Goal: Navigation & Orientation: Find specific page/section

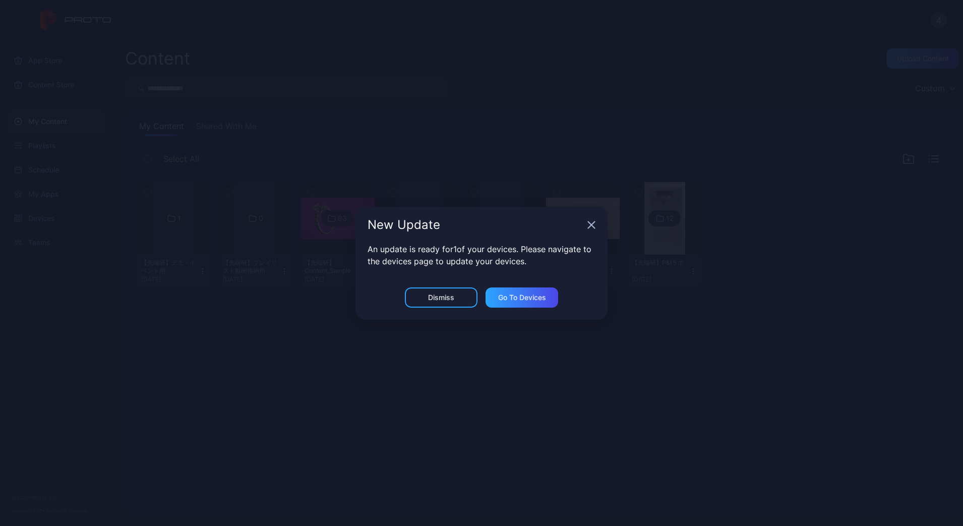
click at [590, 230] on div "New Update" at bounding box center [481, 225] width 252 height 36
click at [590, 225] on icon "button" at bounding box center [591, 225] width 8 height 8
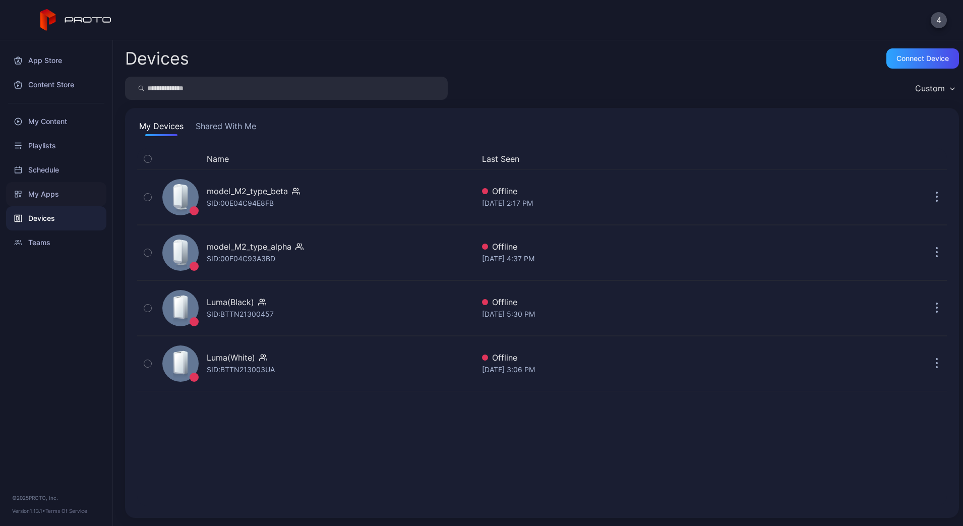
click at [39, 193] on div "My Apps" at bounding box center [56, 194] width 100 height 24
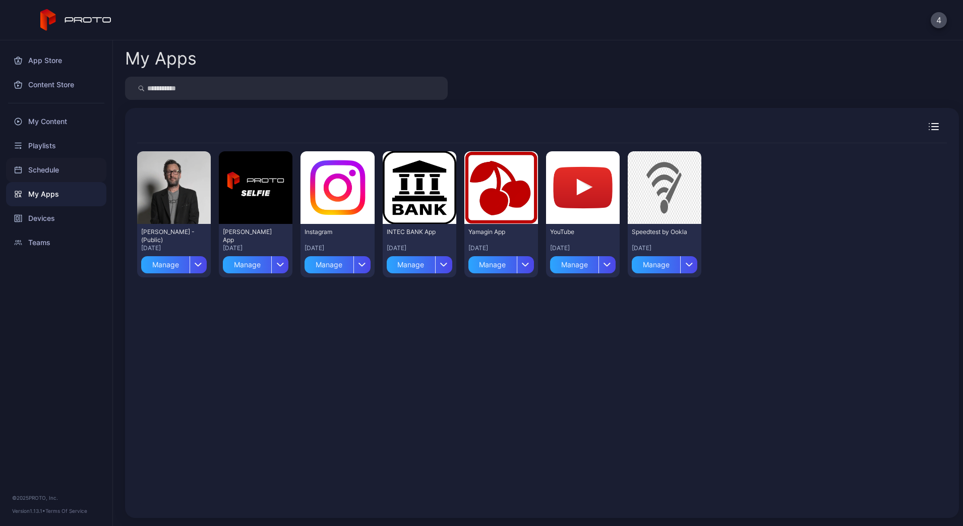
click at [40, 174] on div "Schedule" at bounding box center [56, 170] width 100 height 24
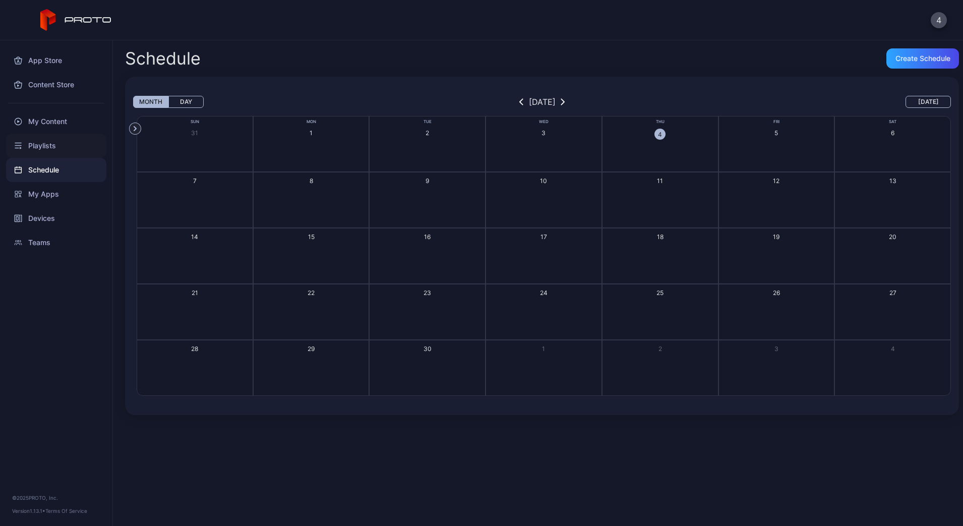
click at [48, 155] on div "Playlists" at bounding box center [56, 146] width 100 height 24
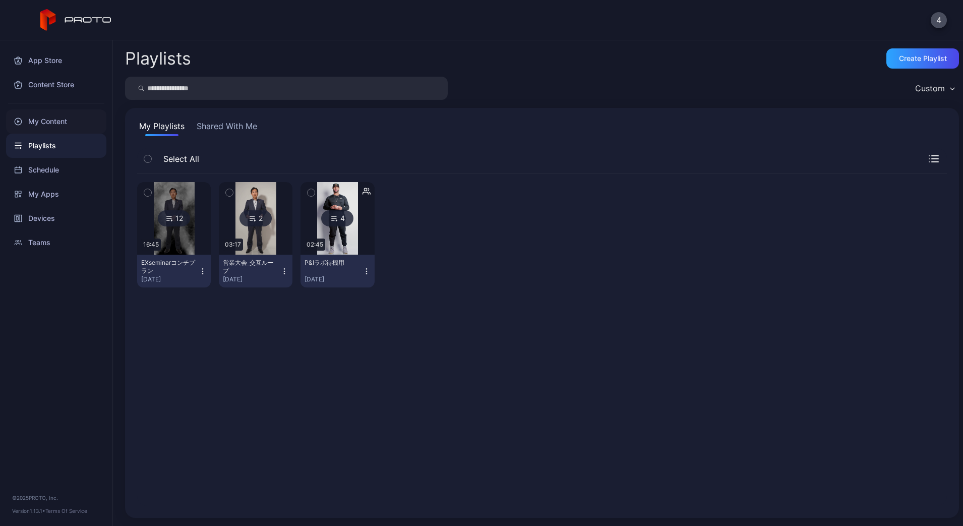
click at [48, 124] on div "My Content" at bounding box center [56, 121] width 100 height 24
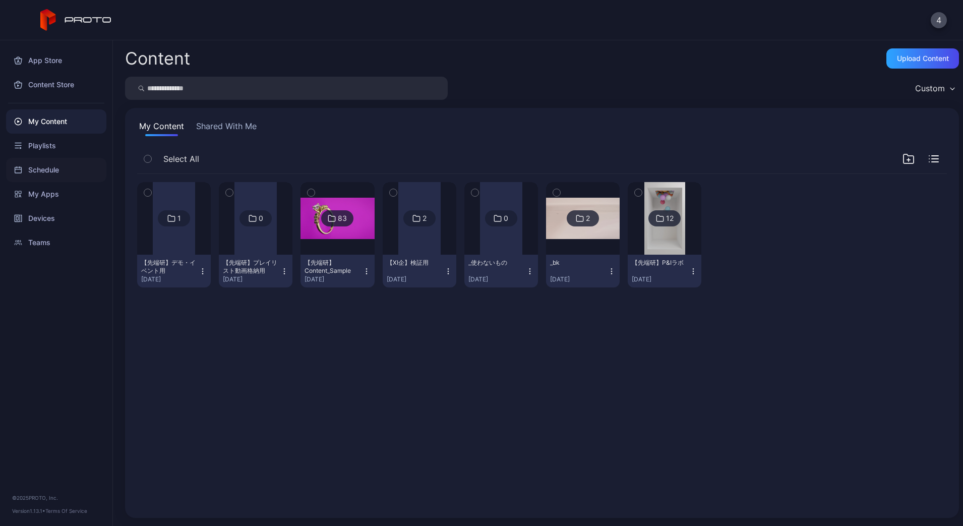
click at [49, 169] on div "Schedule" at bounding box center [56, 170] width 100 height 24
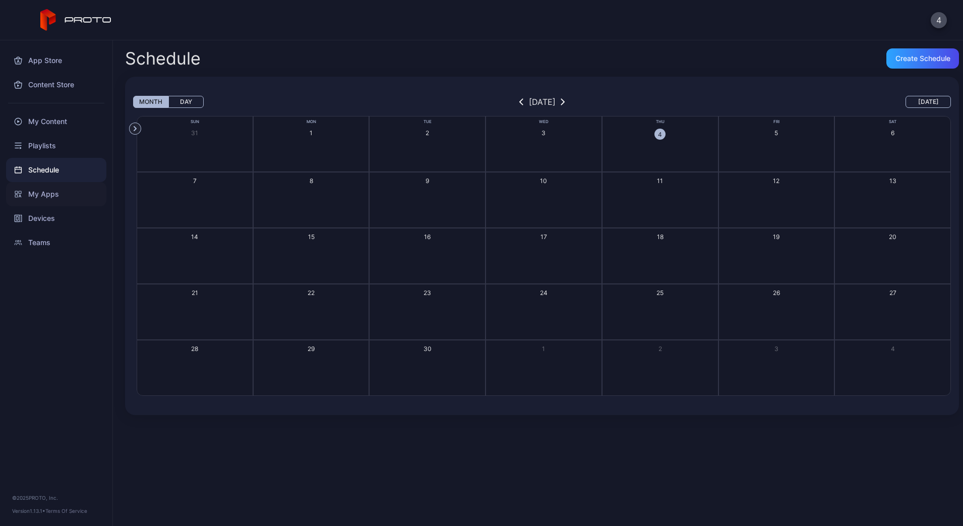
click at [48, 199] on div "My Apps" at bounding box center [56, 194] width 100 height 24
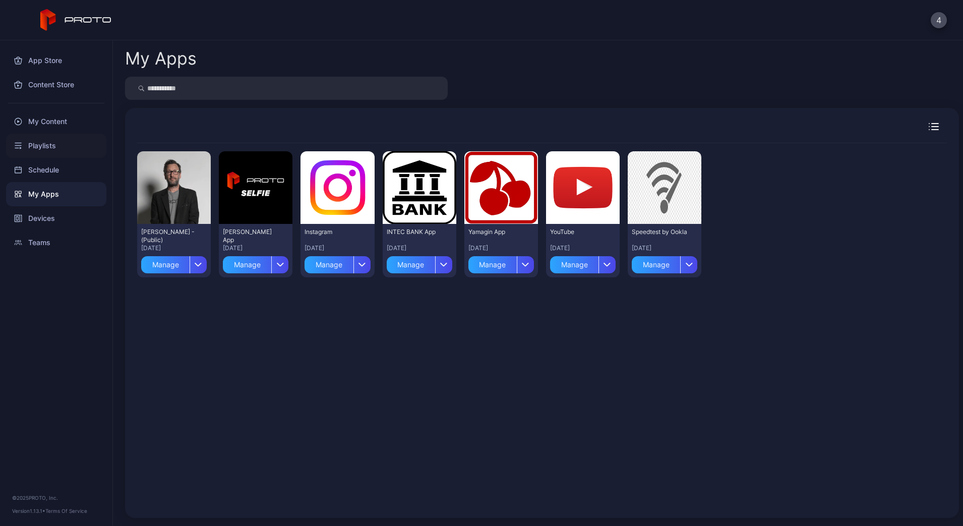
click at [50, 138] on div "Playlists" at bounding box center [56, 146] width 100 height 24
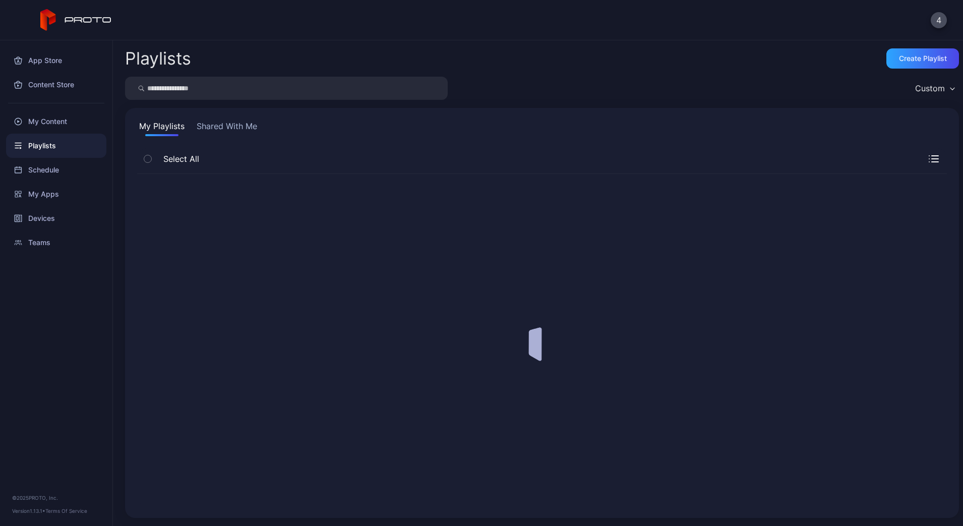
click at [51, 125] on div "My Content" at bounding box center [56, 121] width 100 height 24
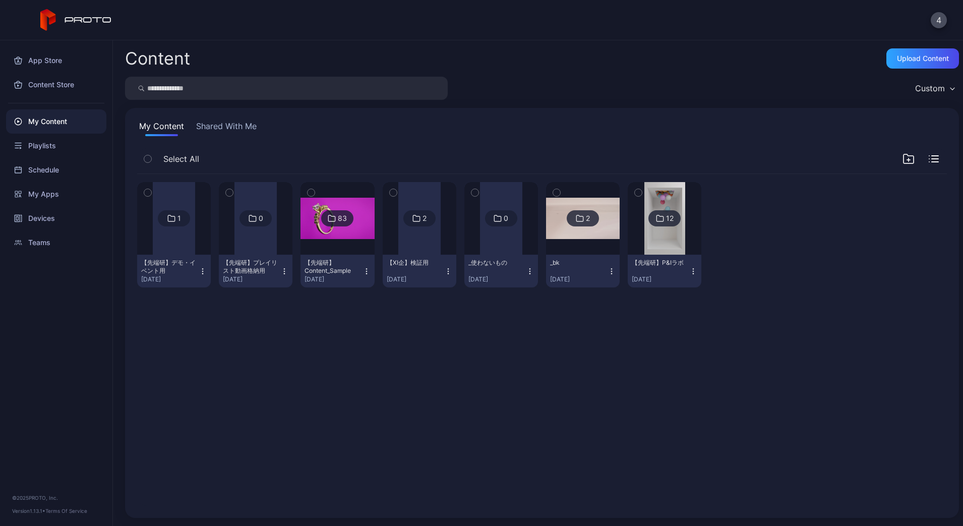
click at [238, 137] on div "My Content Shared With Me Select All 1 【先端研】デモ・イベント用 [DATE] 0 【先端研】プレイリスト動画格納用 …" at bounding box center [542, 313] width 834 height 410
click at [233, 130] on button "Shared With Me" at bounding box center [226, 128] width 65 height 16
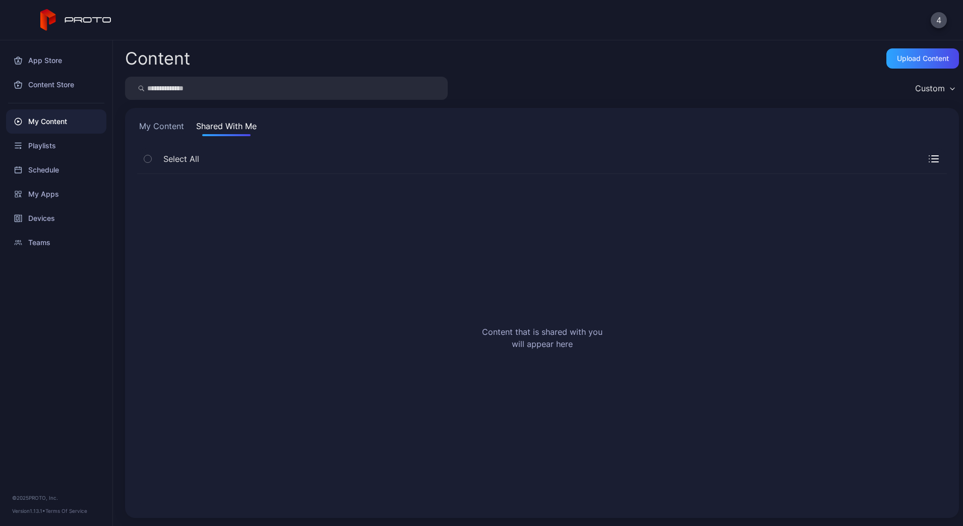
click at [157, 130] on button "My Content" at bounding box center [161, 128] width 49 height 16
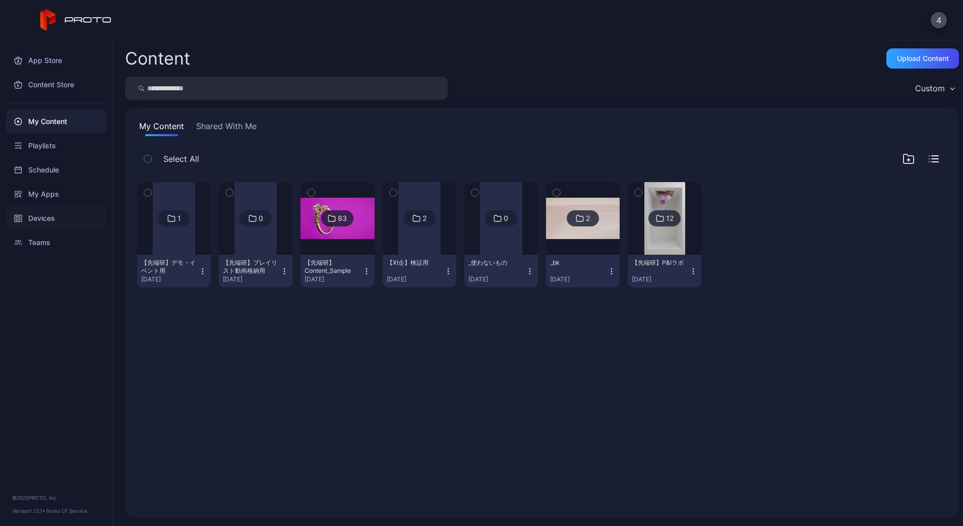
click at [41, 217] on div "Devices" at bounding box center [56, 218] width 100 height 24
